Goal: Information Seeking & Learning: Learn about a topic

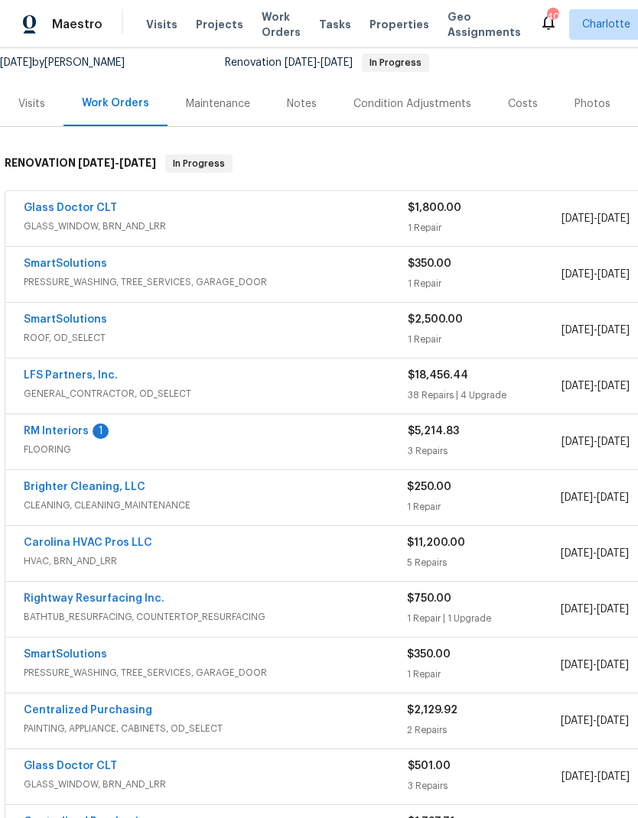
scroll to position [150, 0]
click at [61, 436] on link "RM Interiors" at bounding box center [56, 432] width 65 height 11
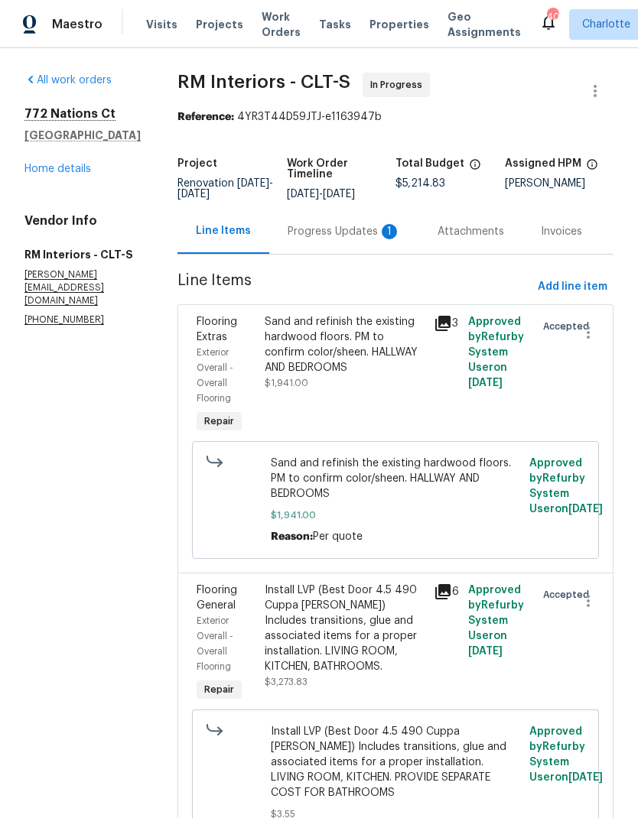
click at [328, 242] on div "Progress Updates 1" at bounding box center [344, 231] width 150 height 45
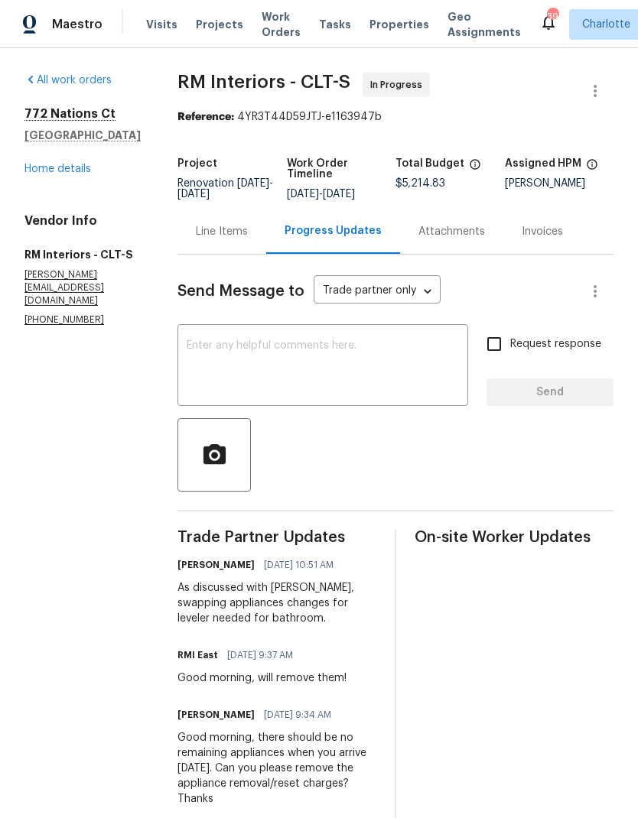
click at [216, 230] on div "Line Items" at bounding box center [222, 231] width 52 height 15
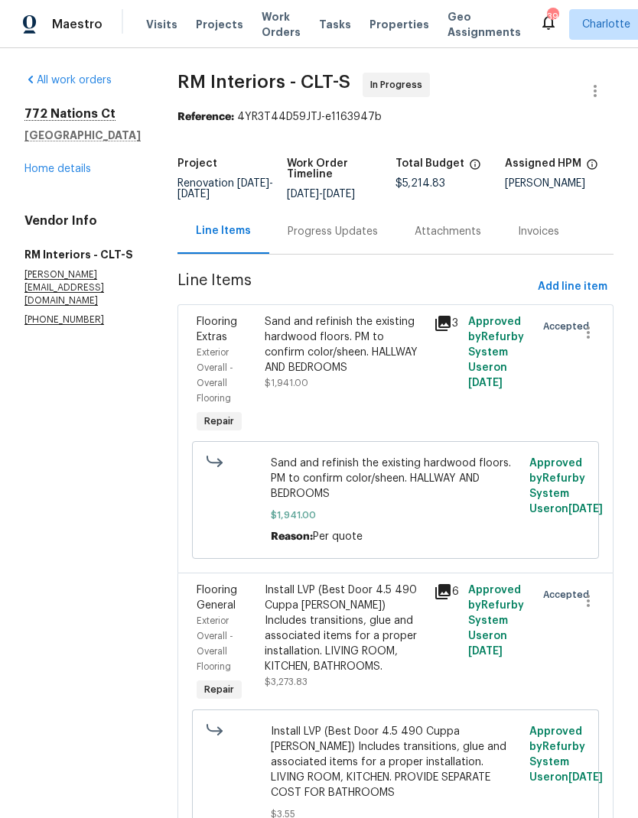
click at [40, 172] on link "Home details" at bounding box center [57, 169] width 67 height 11
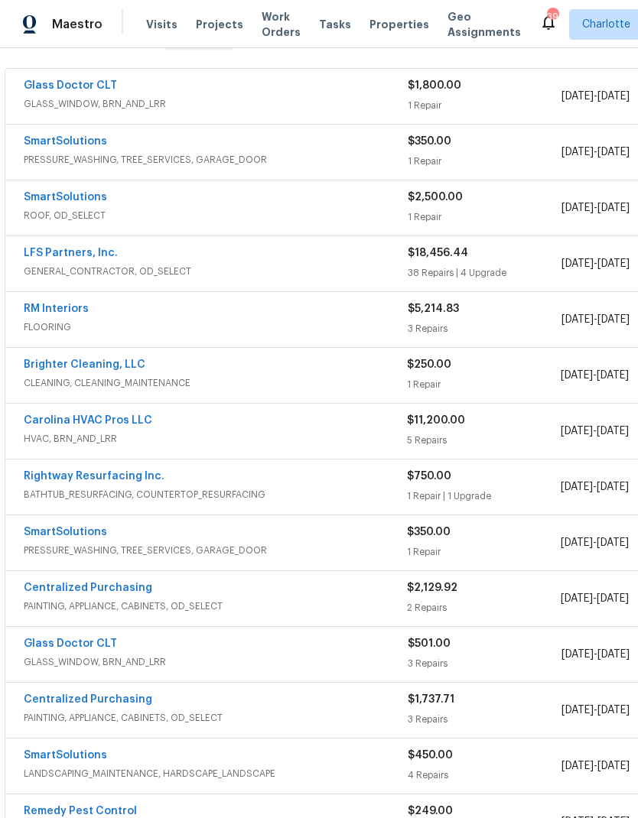
scroll to position [273, 0]
click at [43, 424] on link "Carolina HVAC Pros LLC" at bounding box center [88, 420] width 128 height 11
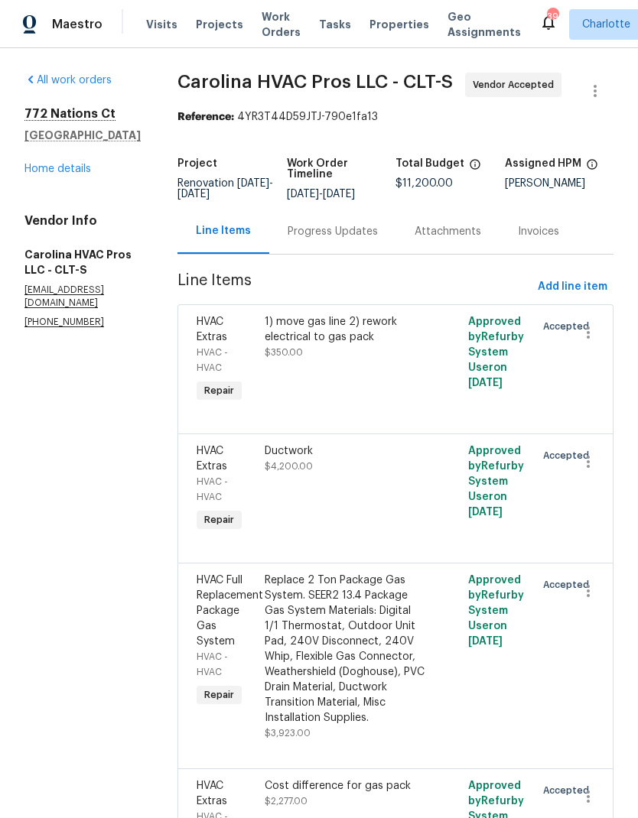
click at [333, 241] on div "Progress Updates" at bounding box center [332, 231] width 127 height 45
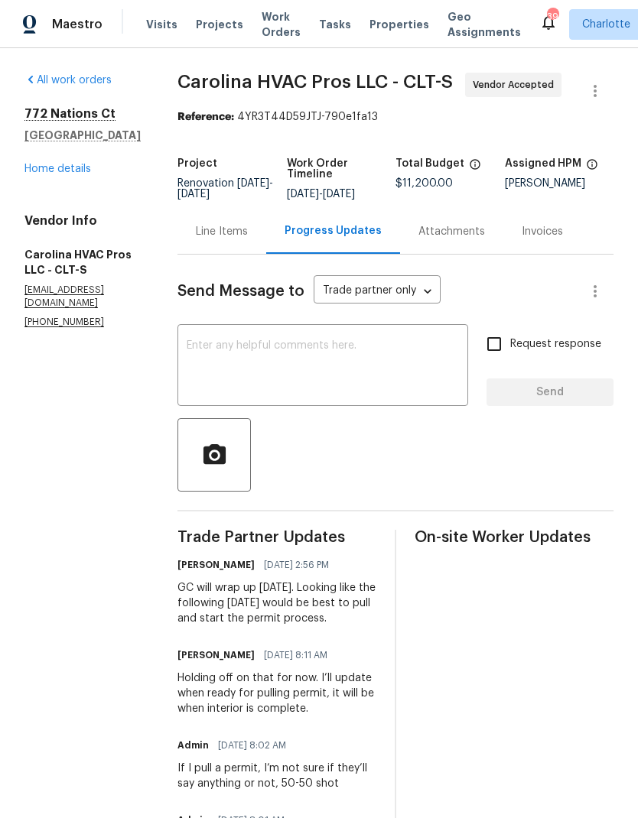
click at [50, 184] on div "All work orders 772 Nations Ct Rock Hill, SC 29730 Home details Vendor Info Car…" at bounding box center [82, 201] width 116 height 256
click at [56, 168] on link "Home details" at bounding box center [57, 169] width 67 height 11
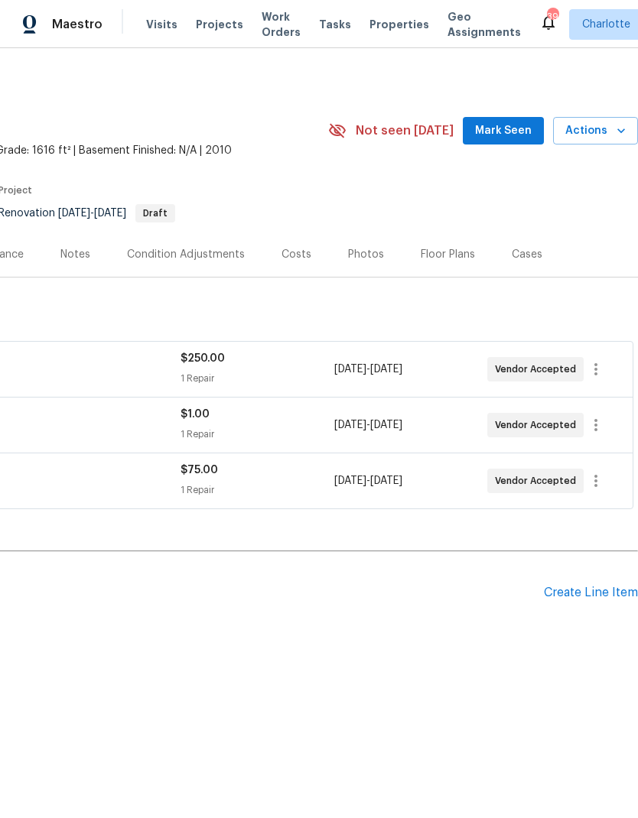
scroll to position [0, 226]
click at [494, 155] on div "805 Brunswick Dr, Rock Hill, SC 29730 3 Beds | 2 1/2 Baths | Total: 1616 ft² | …" at bounding box center [206, 130] width 864 height 55
click at [476, 141] on button "Mark Seen" at bounding box center [503, 131] width 81 height 28
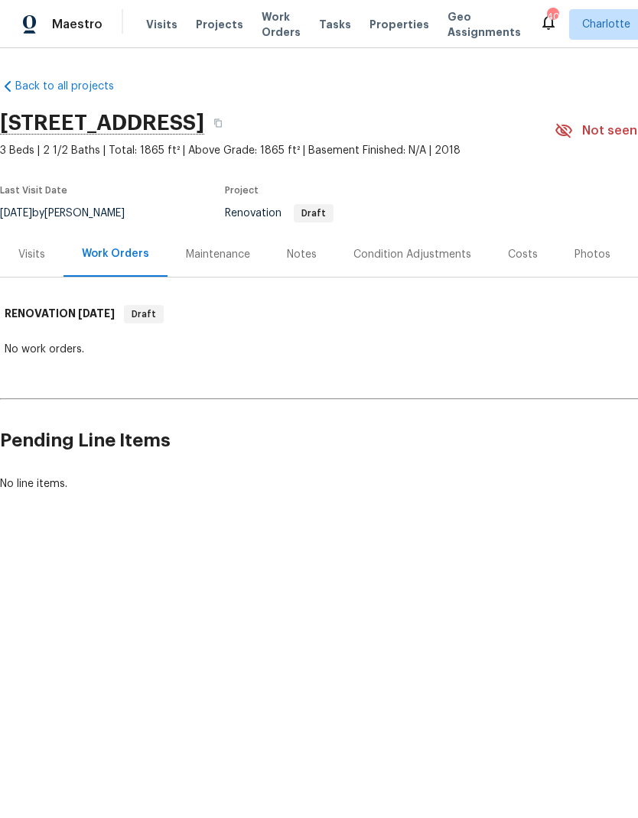
click at [305, 245] on div "Notes" at bounding box center [301, 254] width 67 height 45
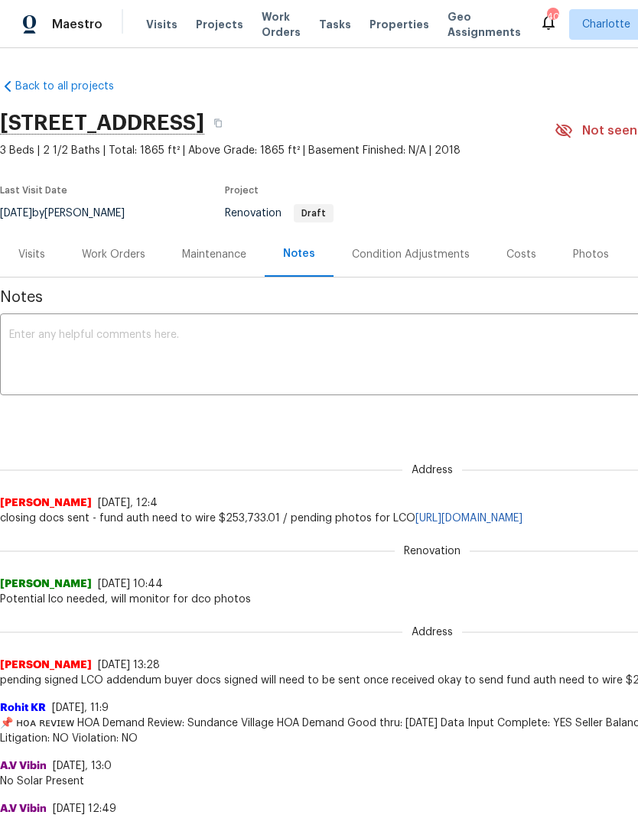
click at [118, 264] on div "Work Orders" at bounding box center [113, 254] width 100 height 45
